Goal: Contribute content: Contribute content

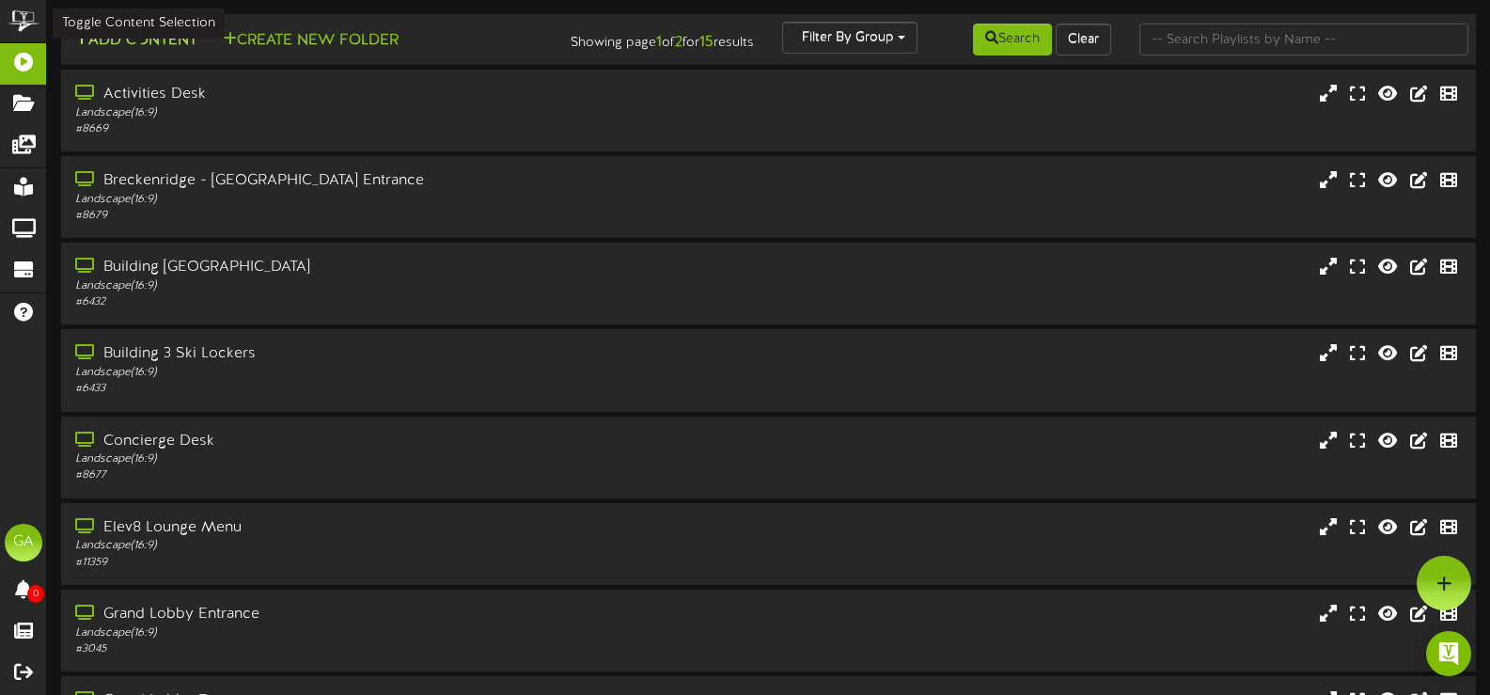
click at [128, 44] on button "Add Content" at bounding box center [136, 40] width 134 height 23
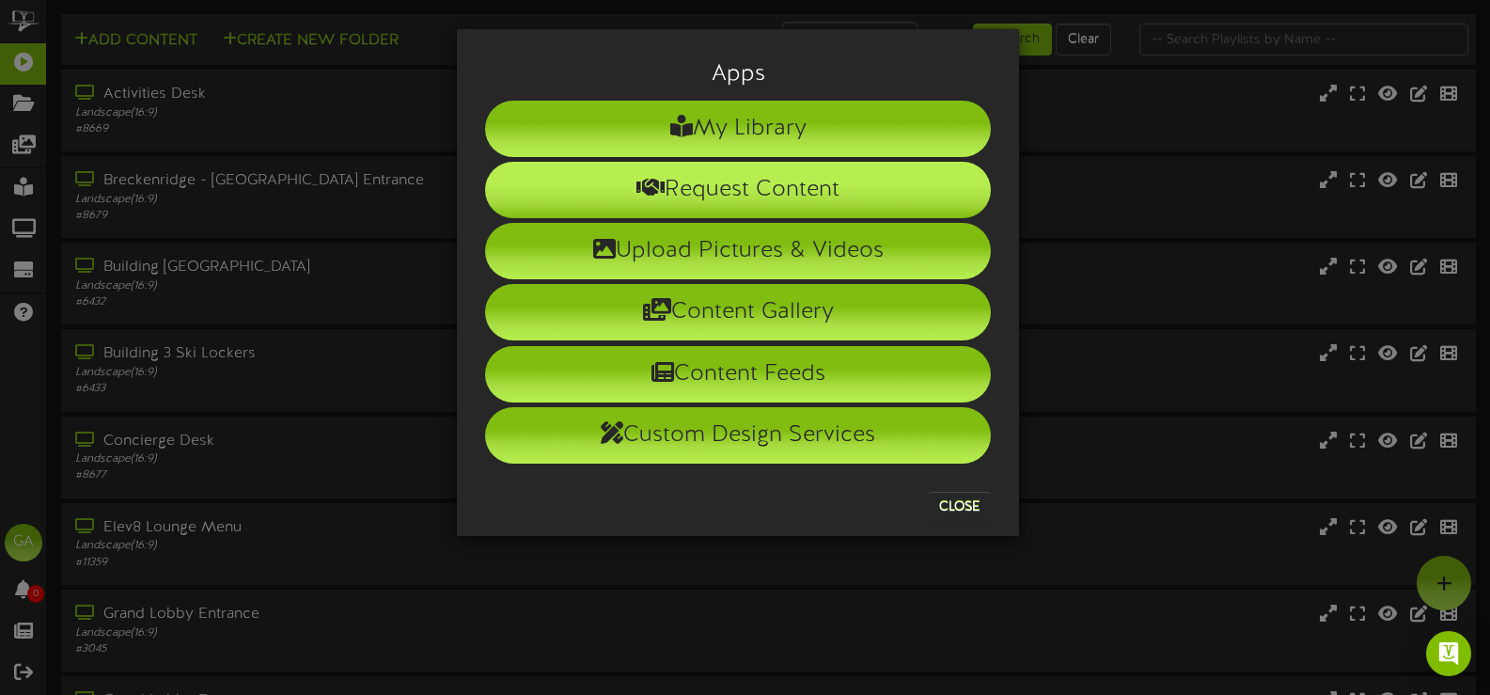
click at [900, 176] on li "Request Content" at bounding box center [738, 190] width 506 height 56
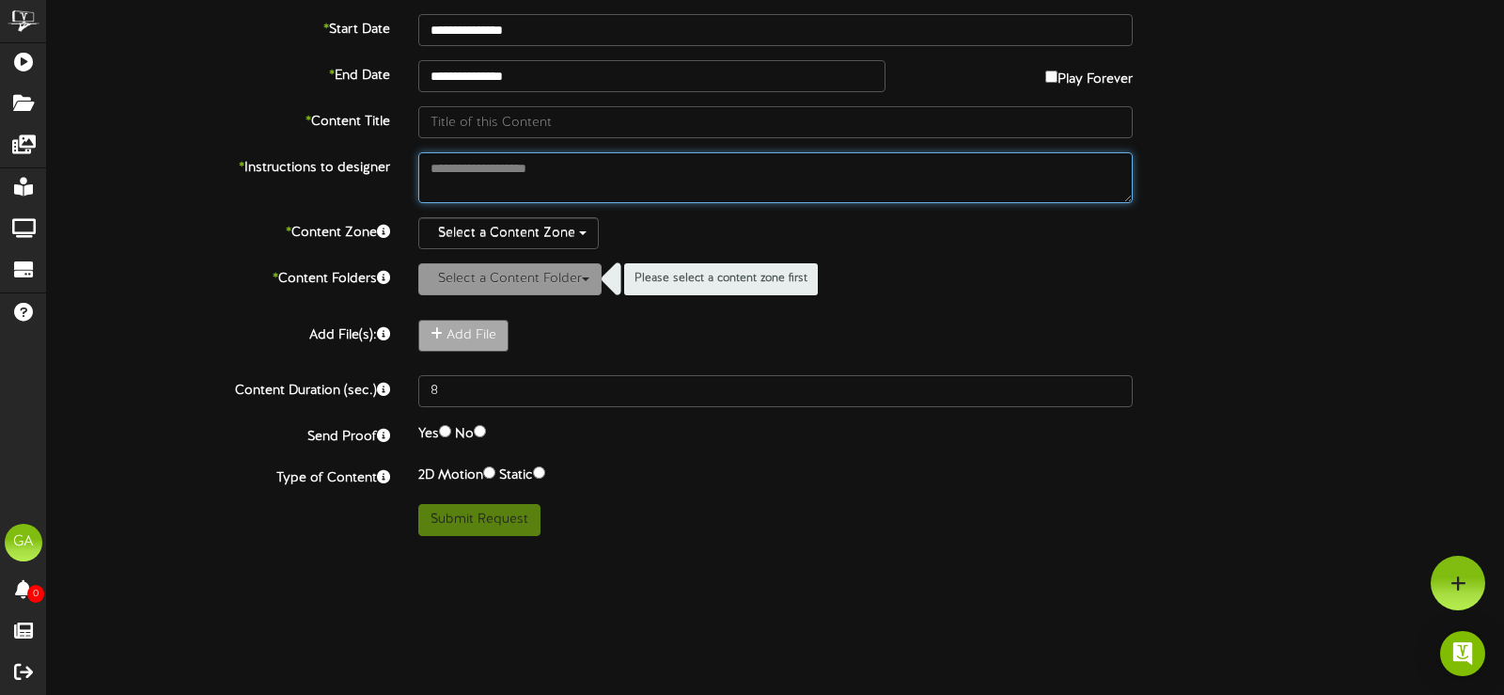
click at [799, 169] on textarea at bounding box center [775, 177] width 714 height 51
type textarea "*"
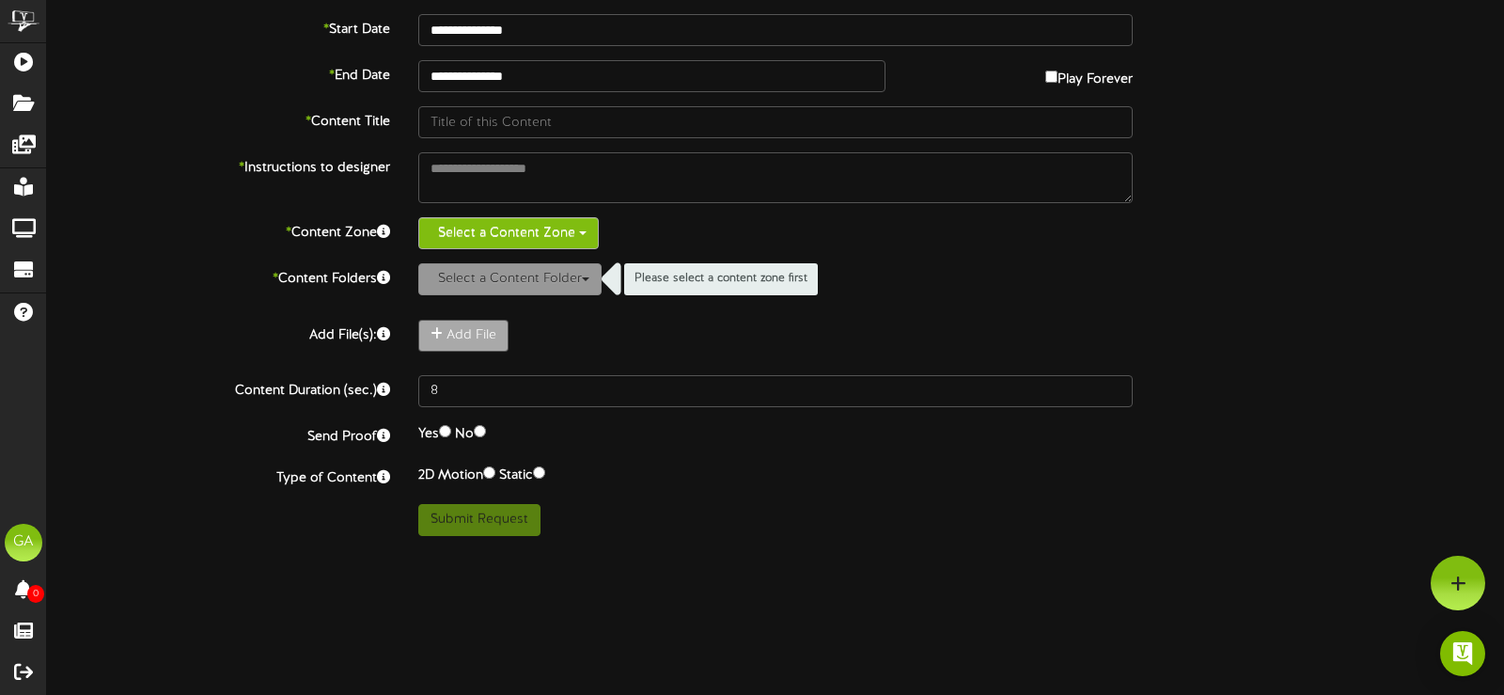
click at [506, 225] on button "Select a Content Zone" at bounding box center [508, 233] width 180 height 32
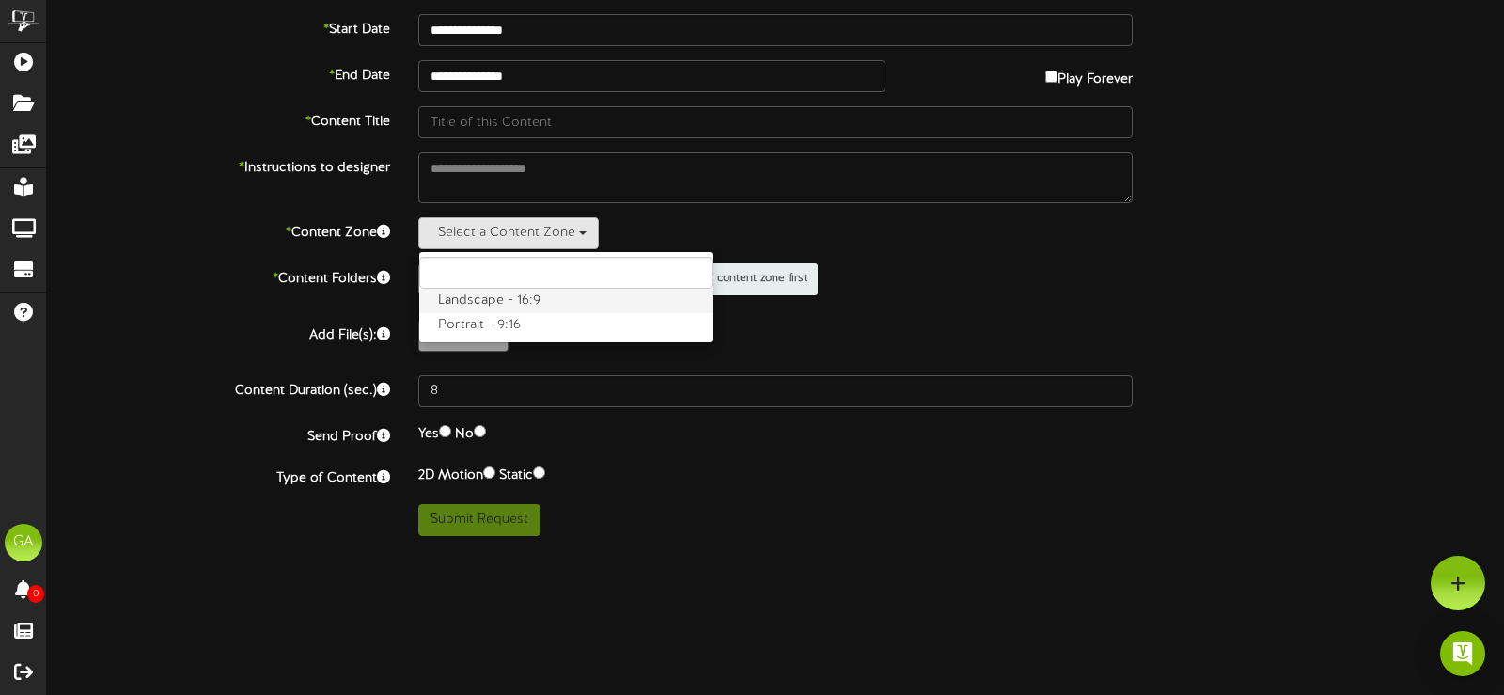
click at [515, 300] on label "Landscape - 16:9" at bounding box center [565, 301] width 293 height 24
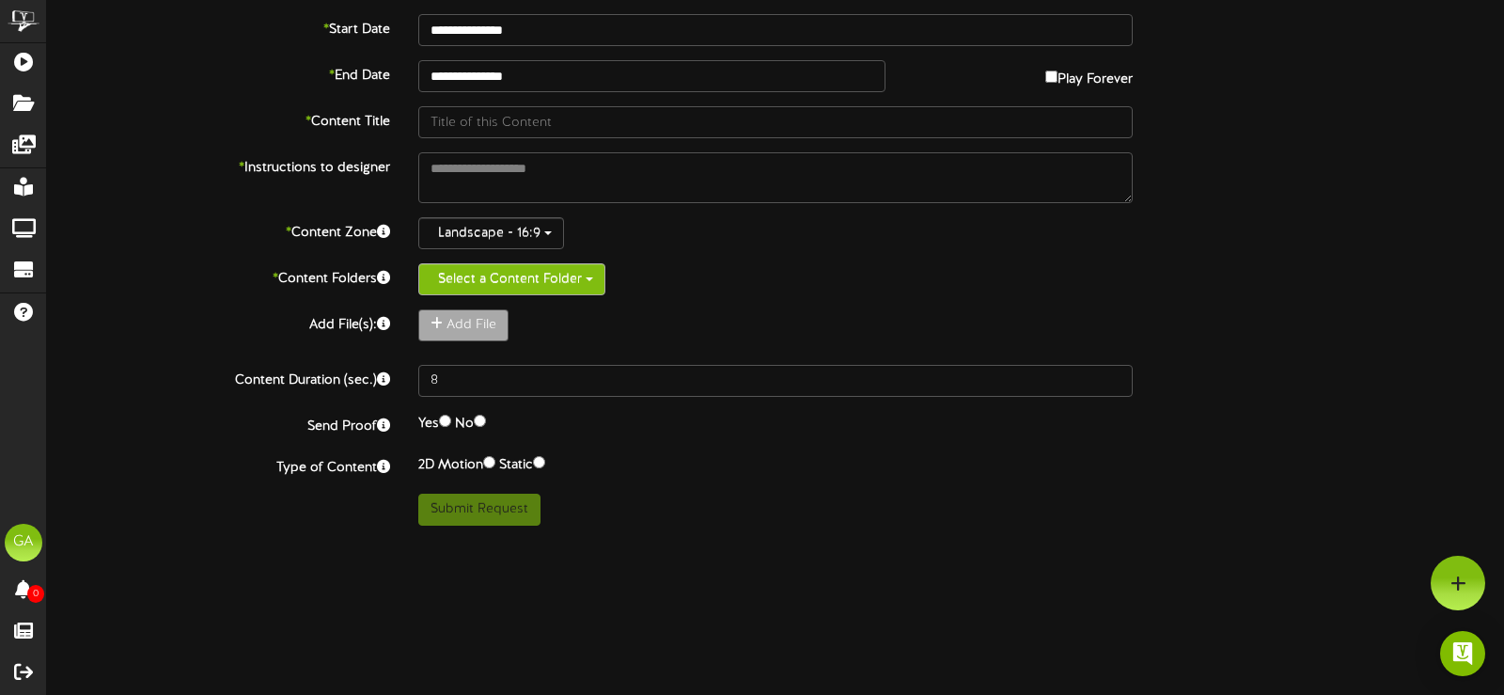
click at [550, 281] on button "Select a Content Folder" at bounding box center [511, 279] width 187 height 32
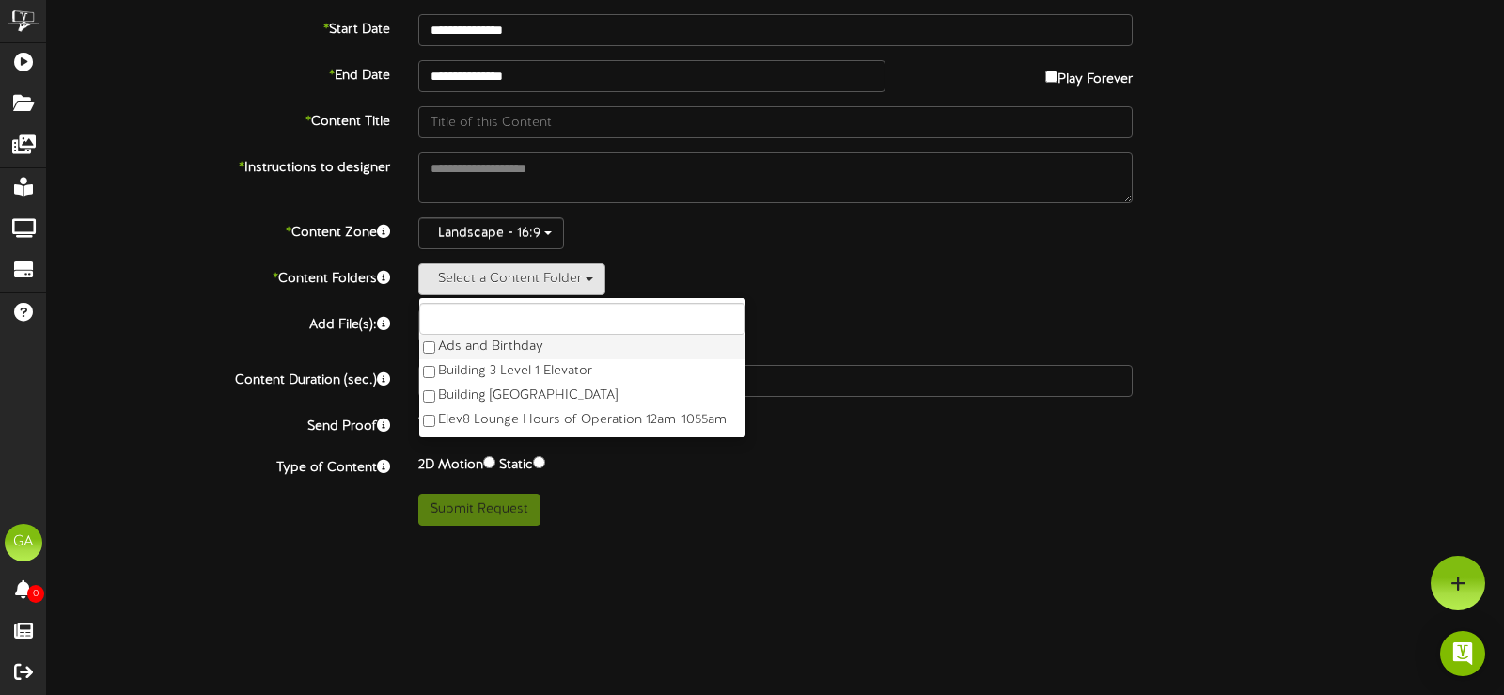
click at [507, 353] on label "Ads and Birthday" at bounding box center [582, 347] width 326 height 24
click at [835, 298] on div "**********" at bounding box center [775, 269] width 1457 height 511
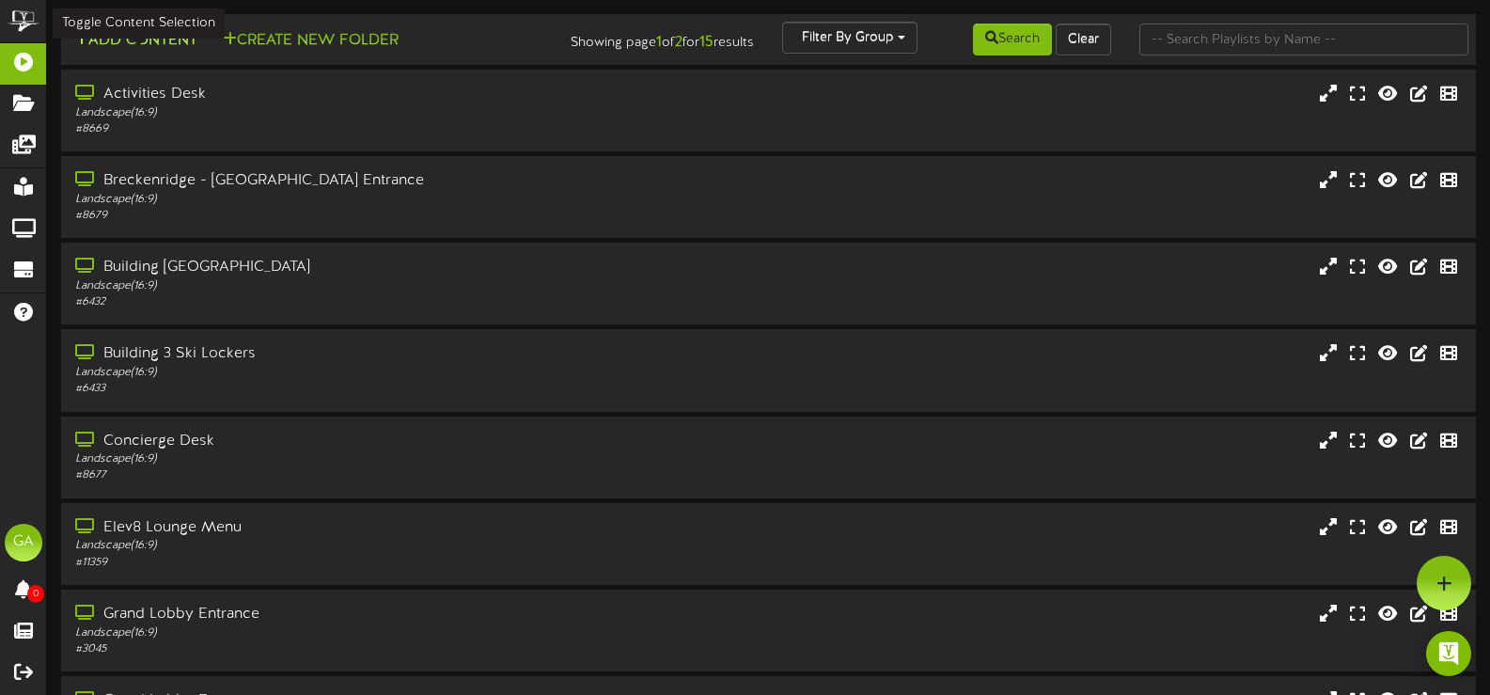
click at [162, 34] on button "Add Content" at bounding box center [136, 40] width 134 height 23
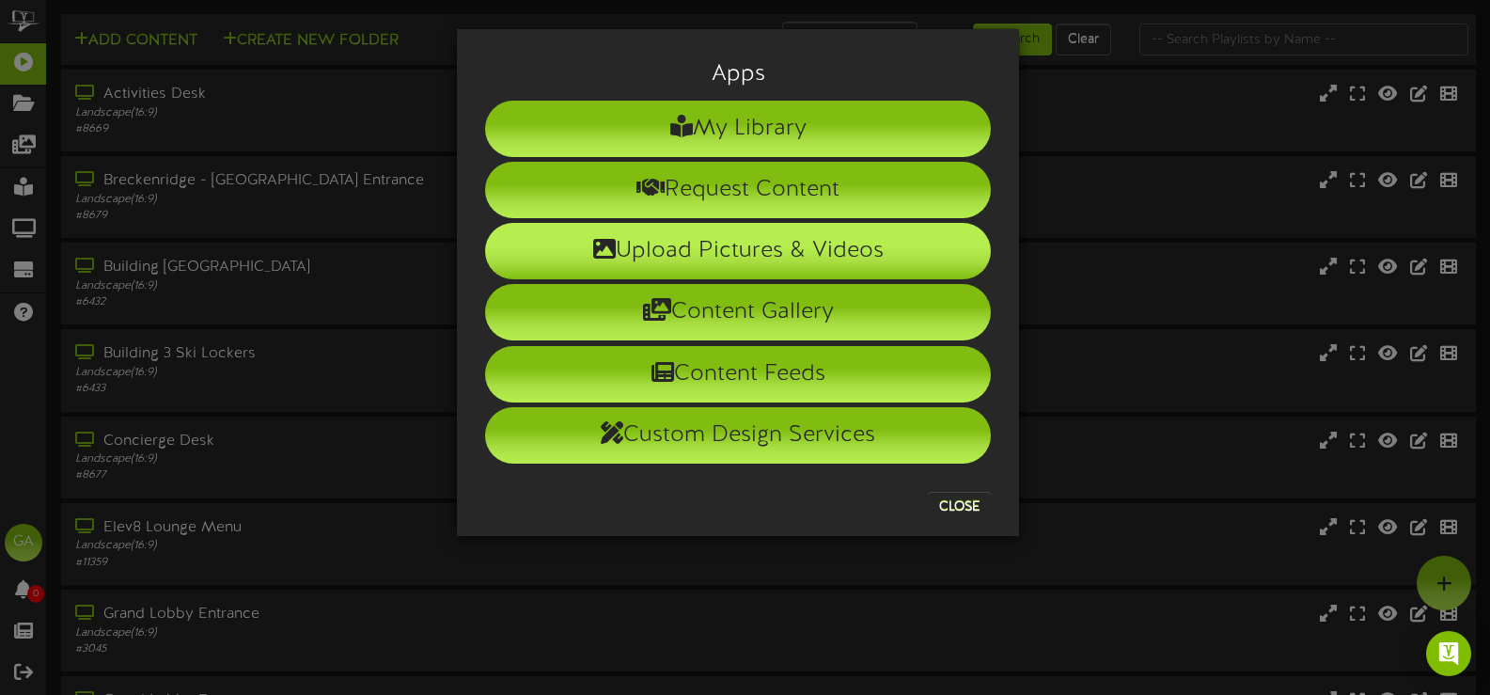
click at [645, 252] on li "Upload Pictures & Videos" at bounding box center [738, 251] width 506 height 56
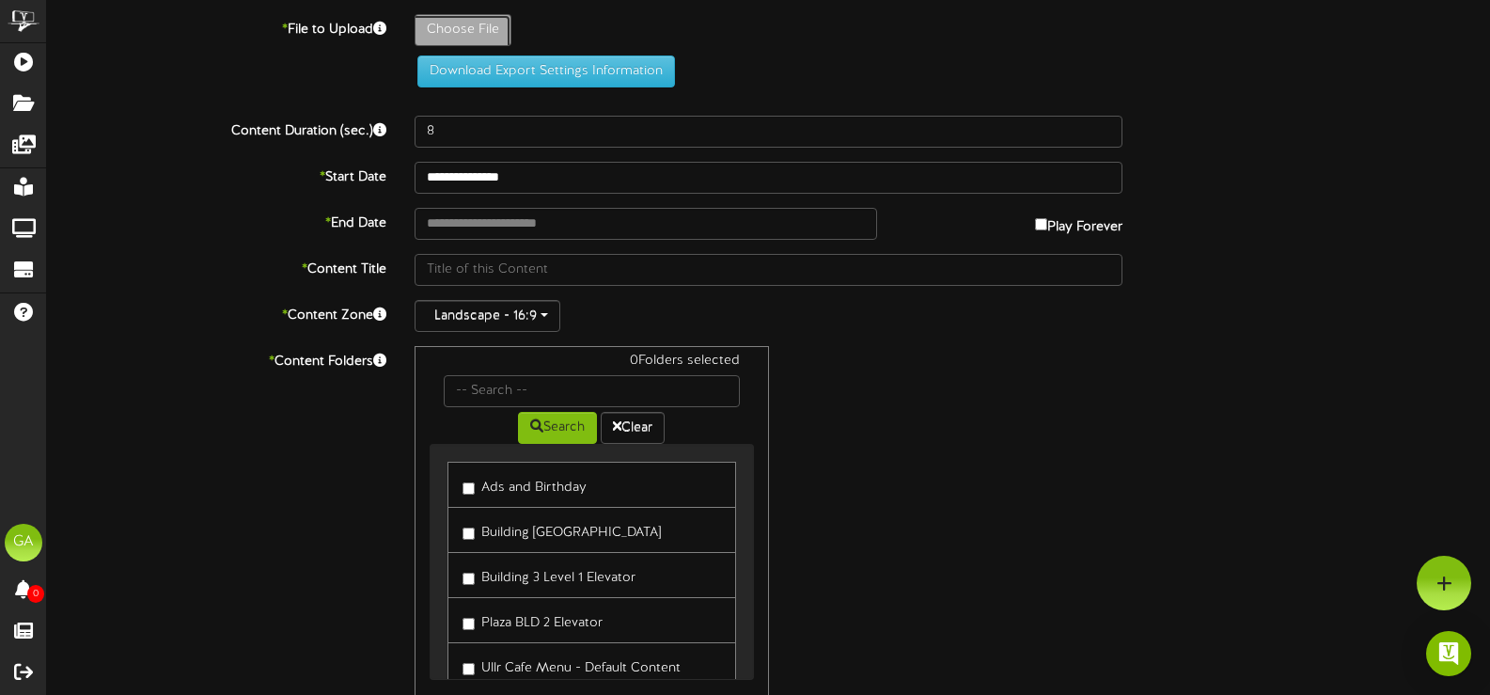
type input "**********"
type input "Welcome"
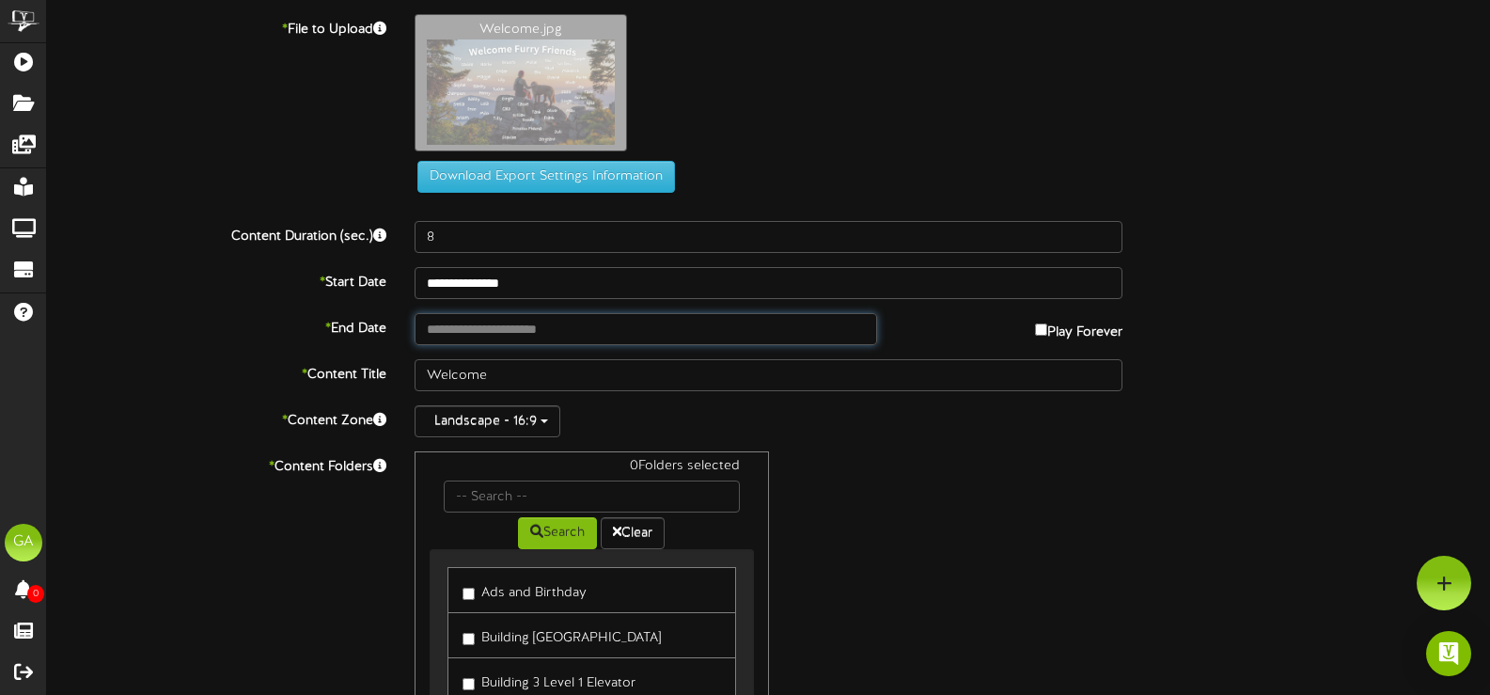
click at [552, 328] on input "text" at bounding box center [646, 329] width 462 height 32
type input "**********"
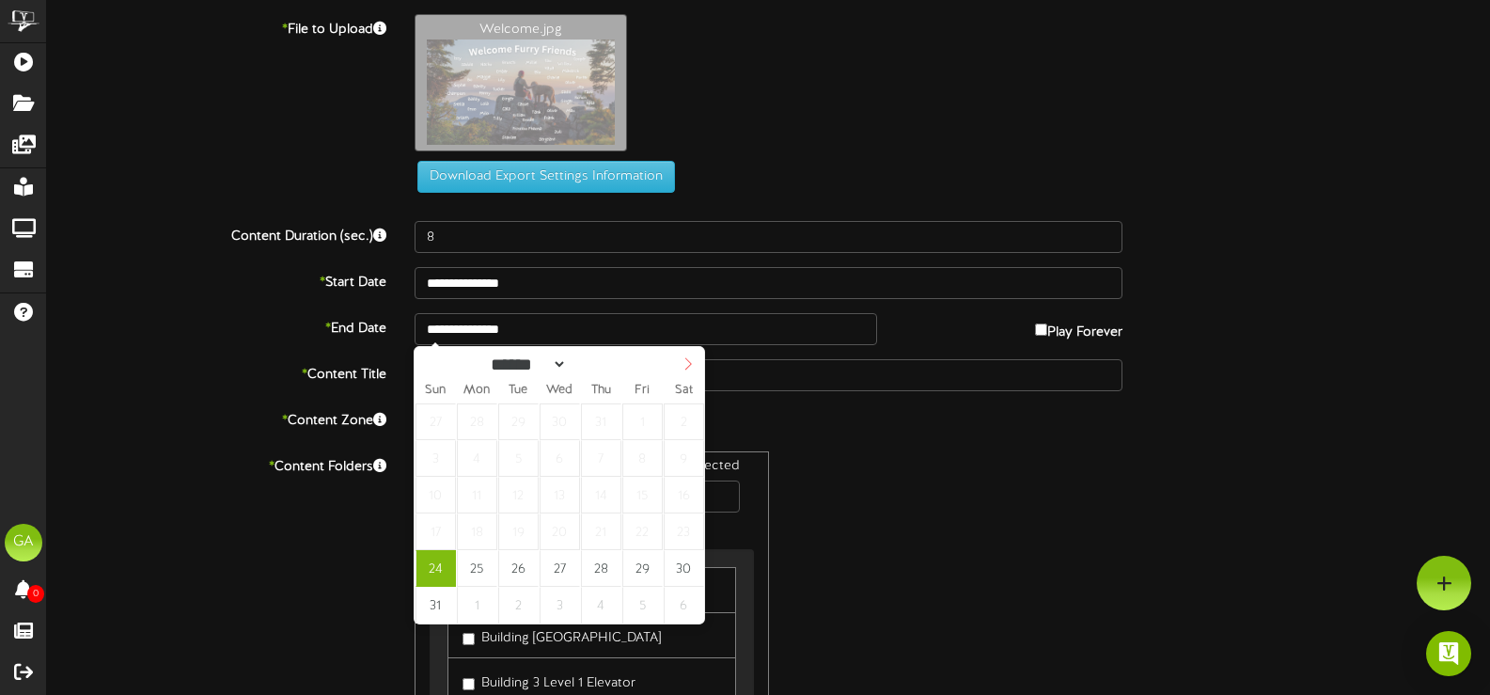
select select "*"
click at [680, 366] on span at bounding box center [688, 363] width 32 height 32
type input "**********"
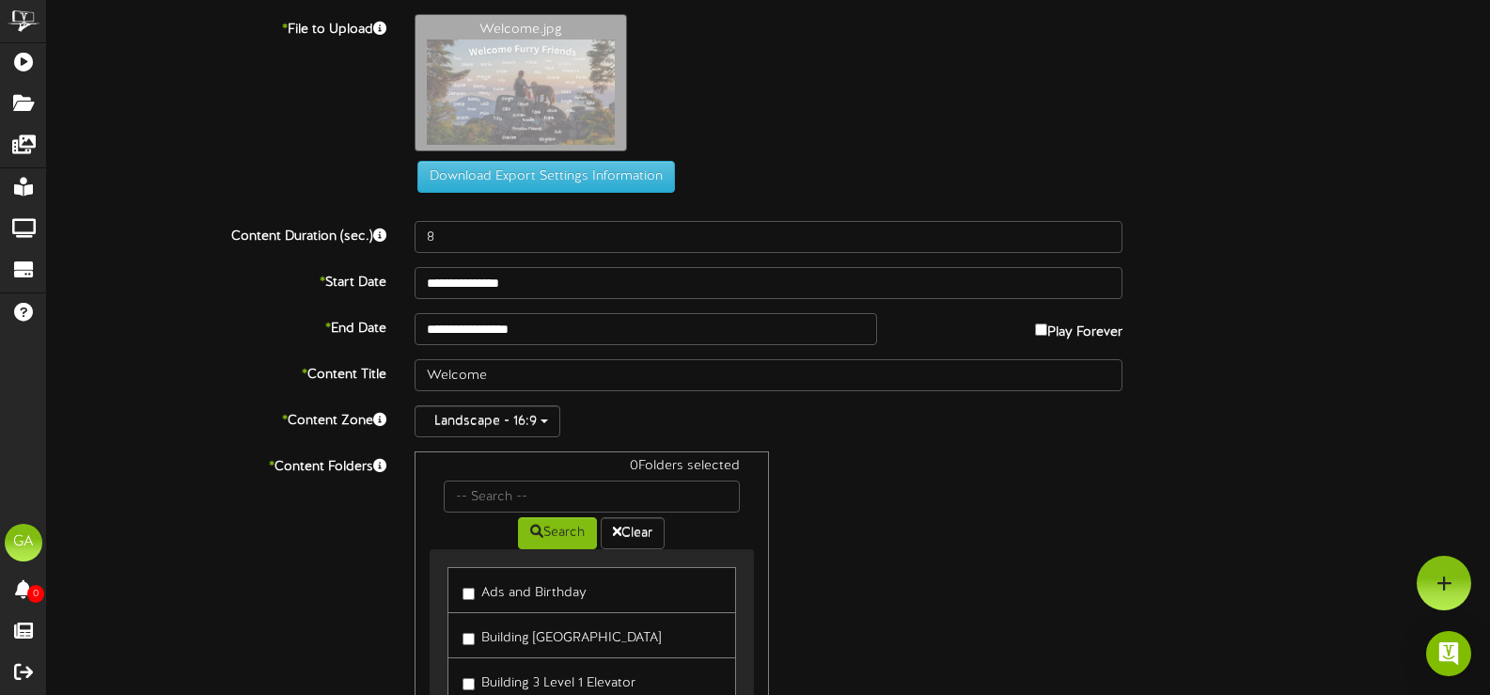
click at [861, 507] on div "0 Folders selected Search Clear Ads and Birthday Building 3 Plaza Elevator Menu" at bounding box center [768, 629] width 736 height 357
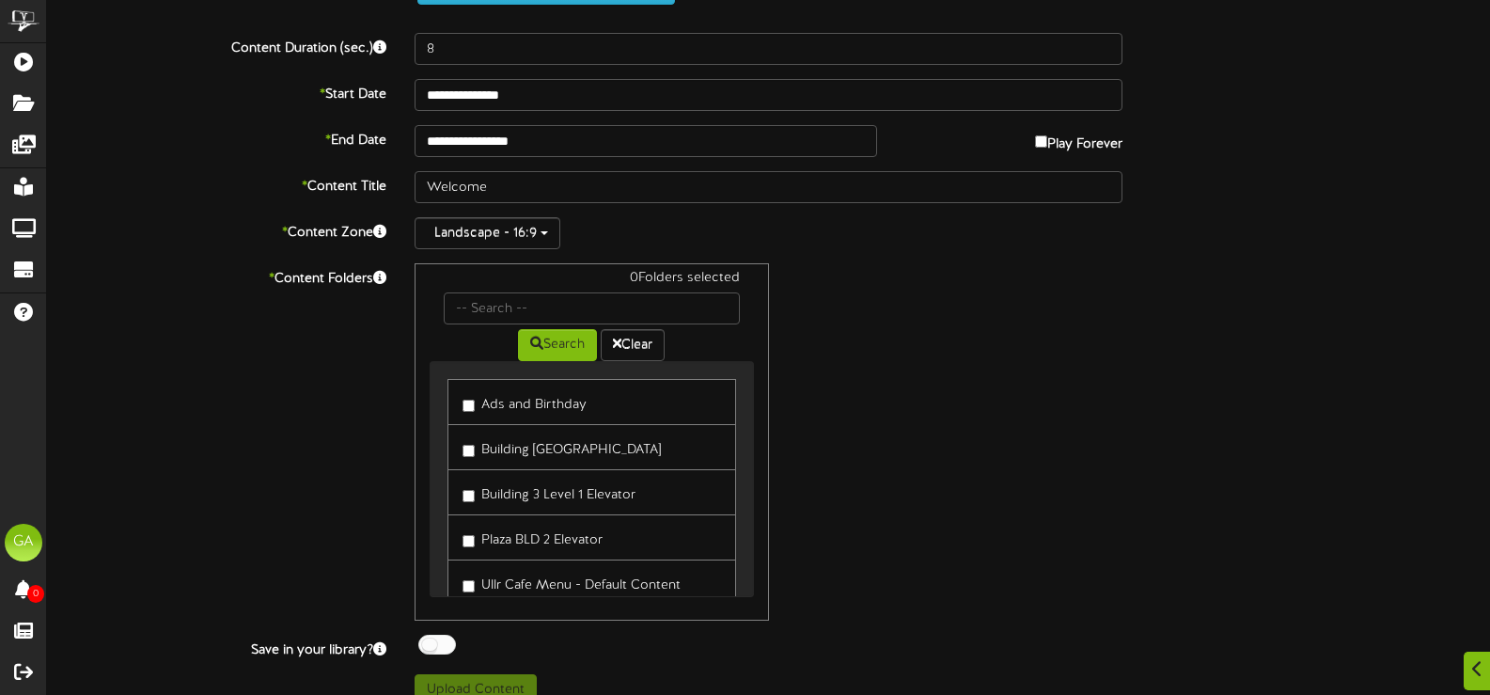
scroll to position [213, 0]
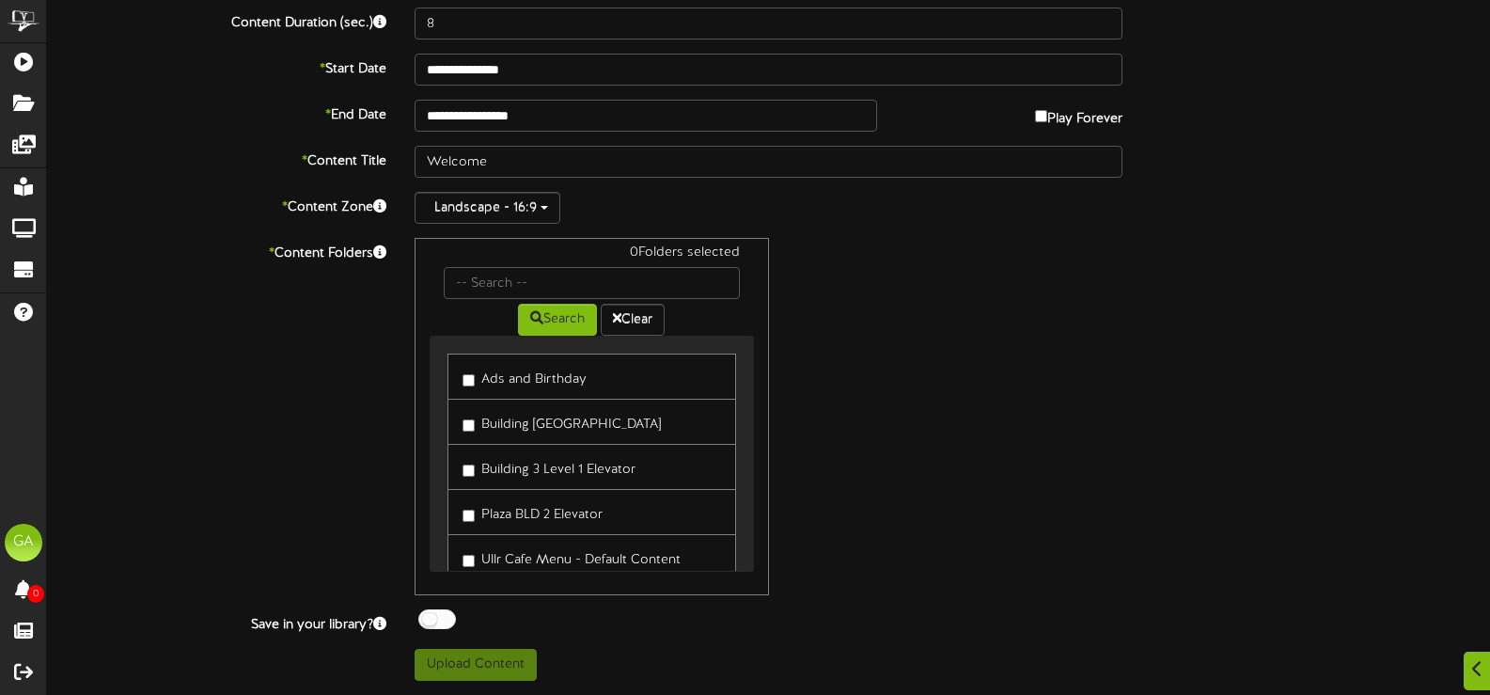
click at [576, 373] on label "Ads and Birthday" at bounding box center [524, 376] width 124 height 25
click at [513, 665] on button "Upload Content" at bounding box center [476, 665] width 122 height 32
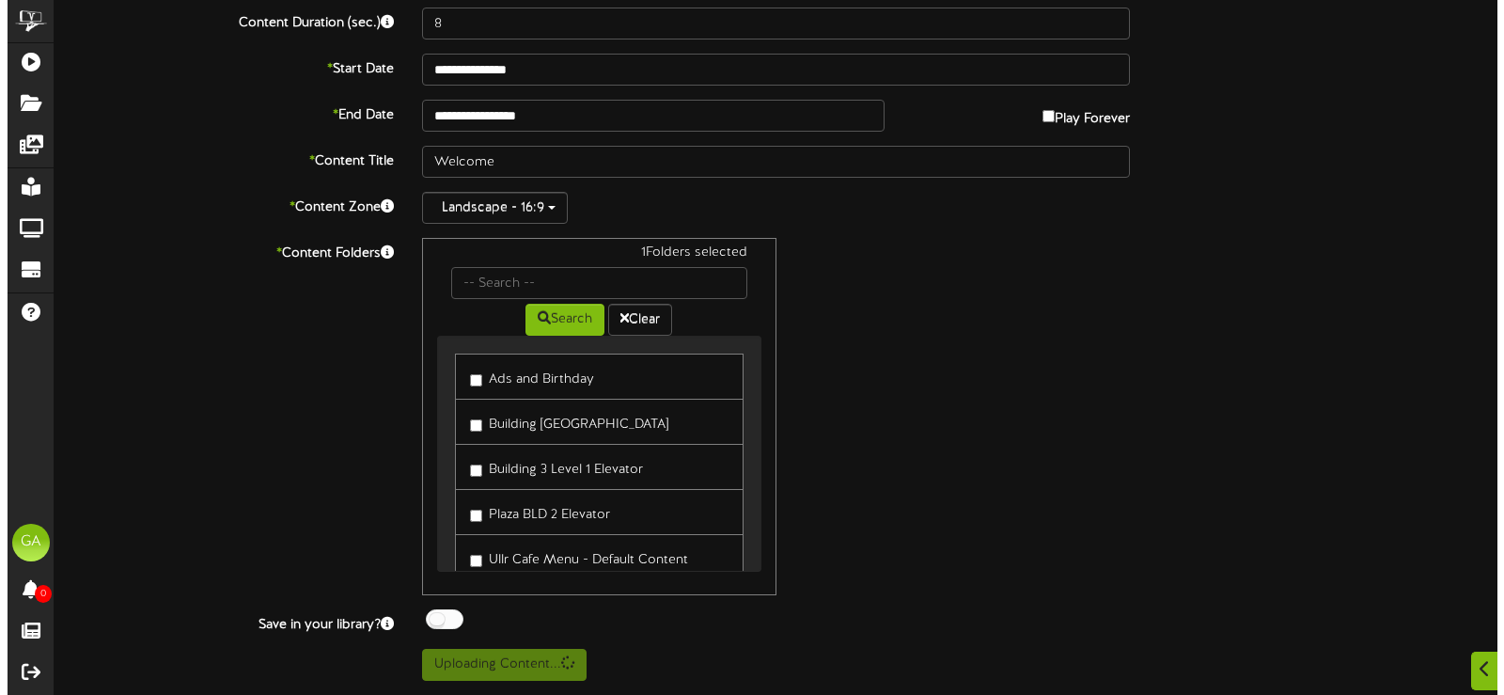
scroll to position [0, 0]
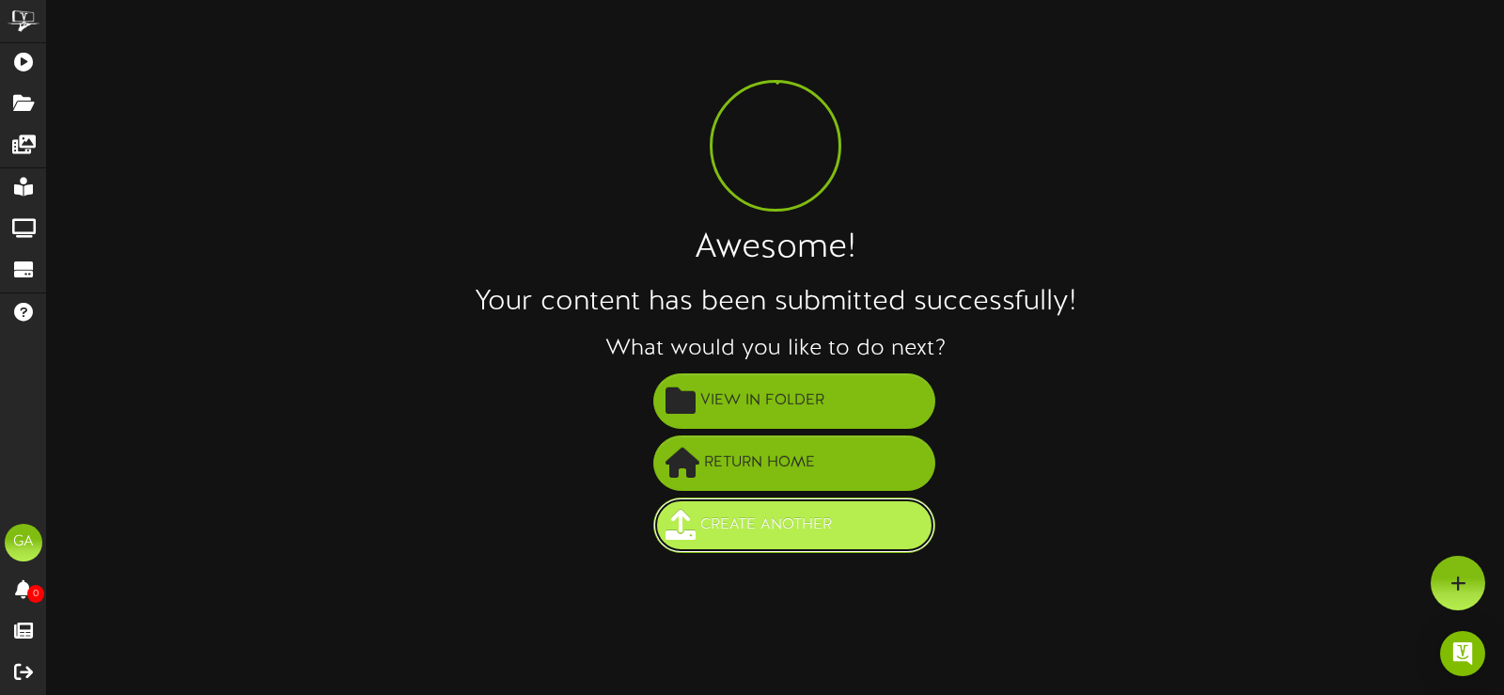
click at [829, 533] on span "Create Another" at bounding box center [766, 524] width 141 height 31
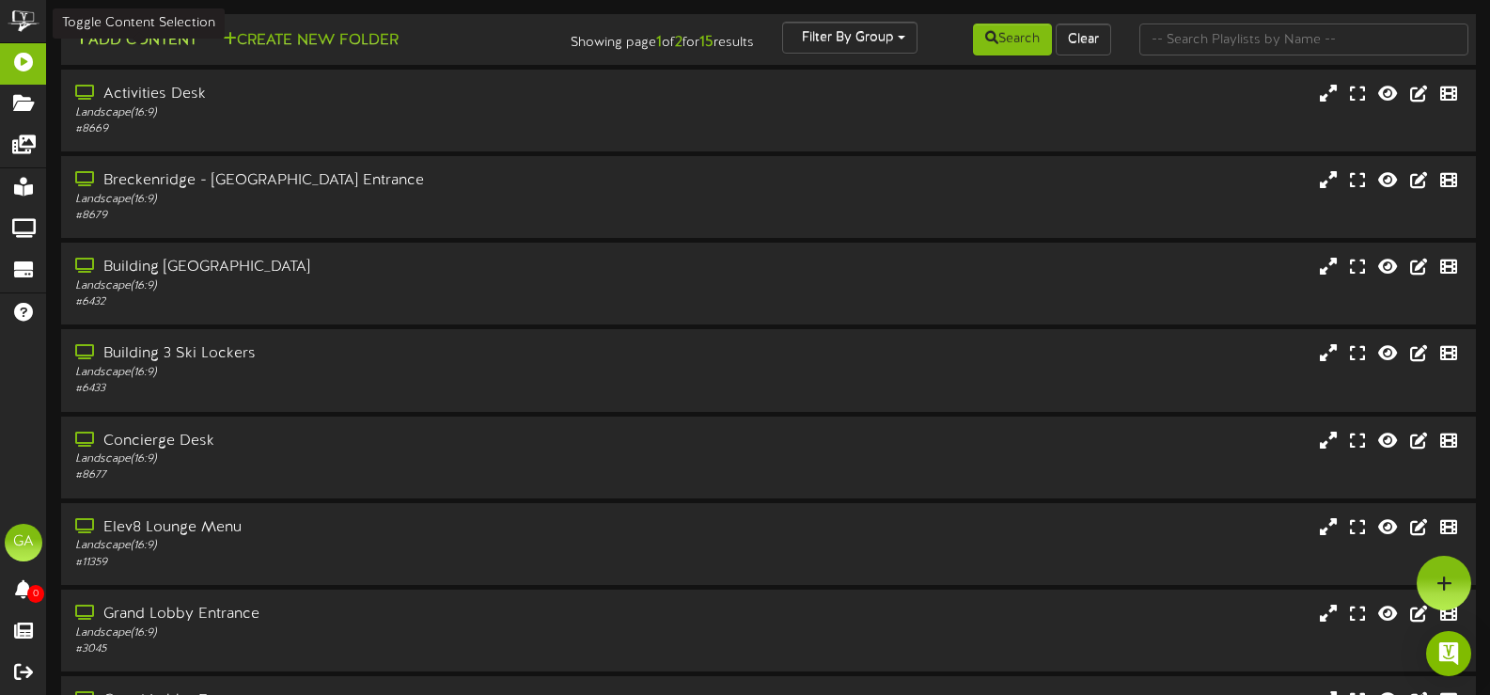
click at [123, 46] on button "Add Content" at bounding box center [136, 40] width 134 height 23
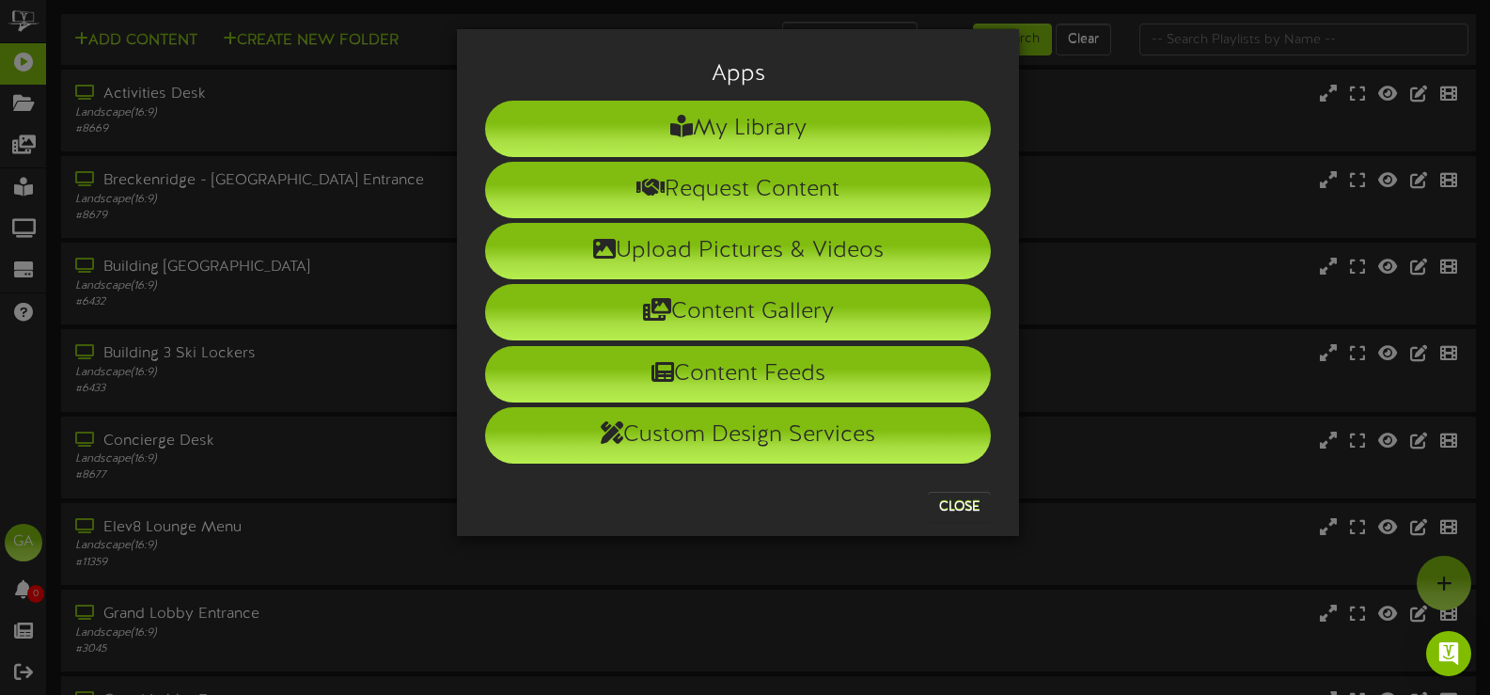
click at [372, 82] on div "Apps My Library Request Content Upload Pictures & Videos Content Gallery Conten…" at bounding box center [745, 347] width 1490 height 695
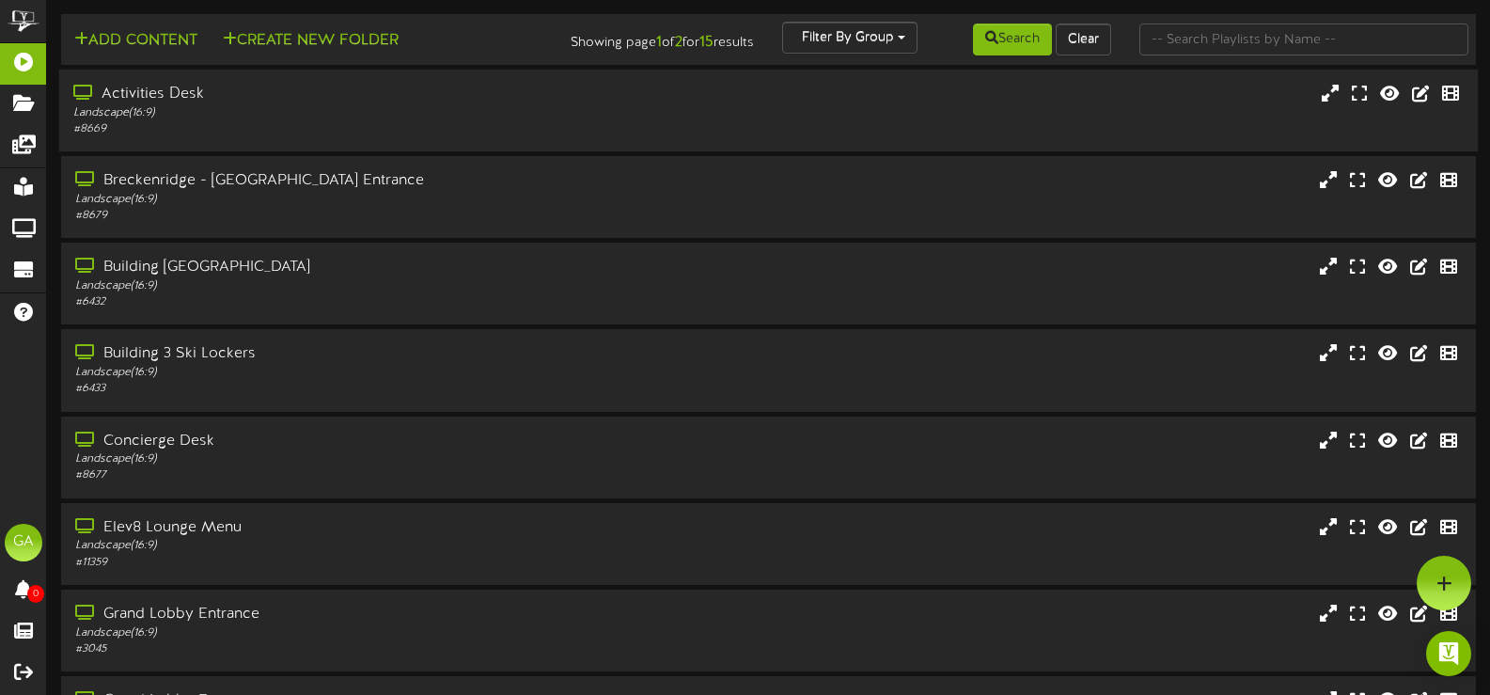
click at [308, 121] on div "# 8669" at bounding box center [354, 129] width 563 height 16
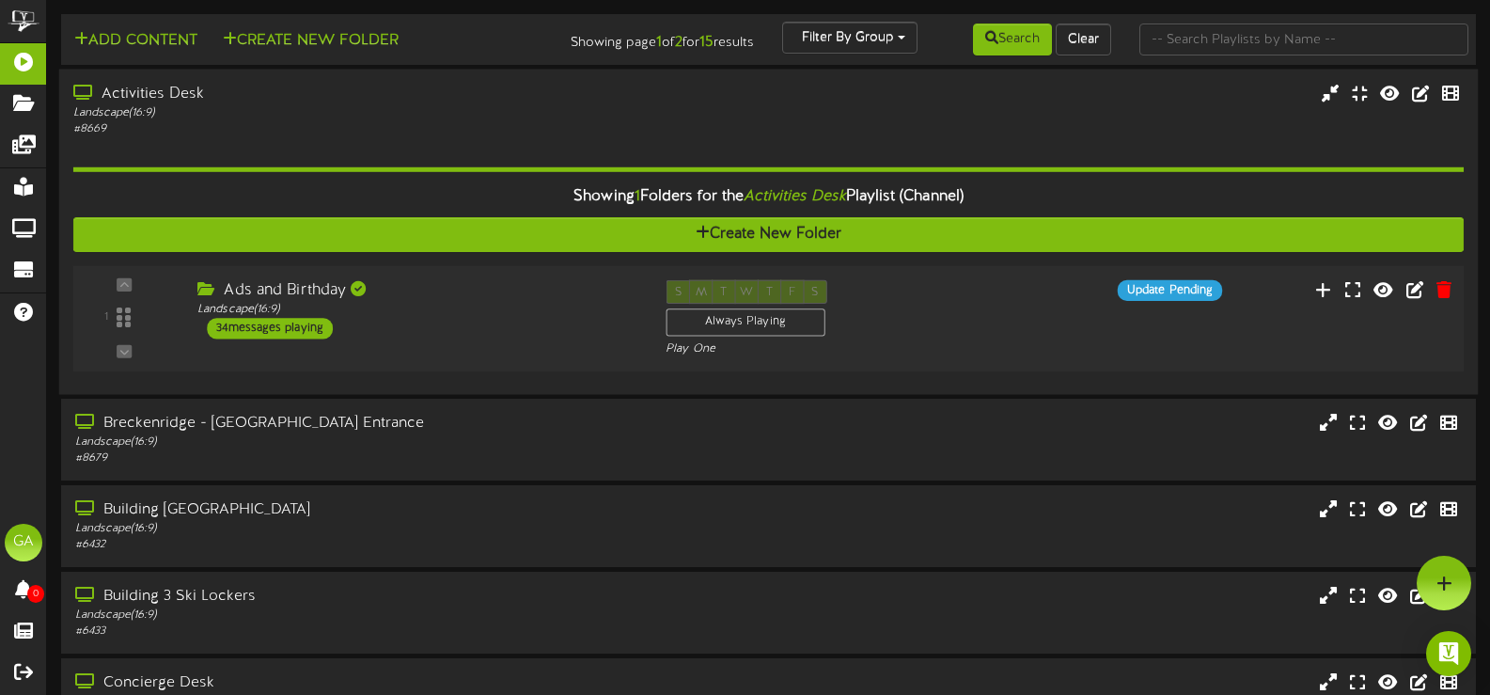
click at [515, 327] on div "Ads and Birthday Landscape ( 16:9 ) 34 messages playing" at bounding box center [417, 309] width 468 height 59
